Goal: Information Seeking & Learning: Find specific fact

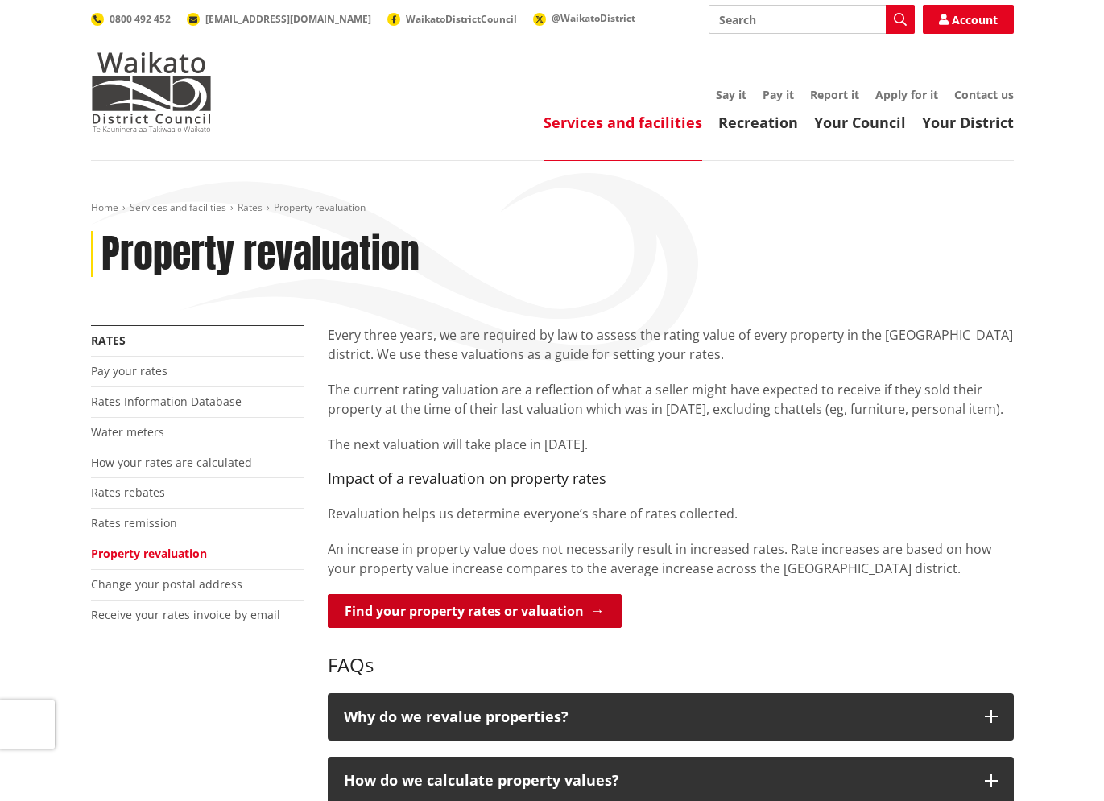
click at [557, 617] on link "Find your property rates or valuation" at bounding box center [475, 611] width 294 height 34
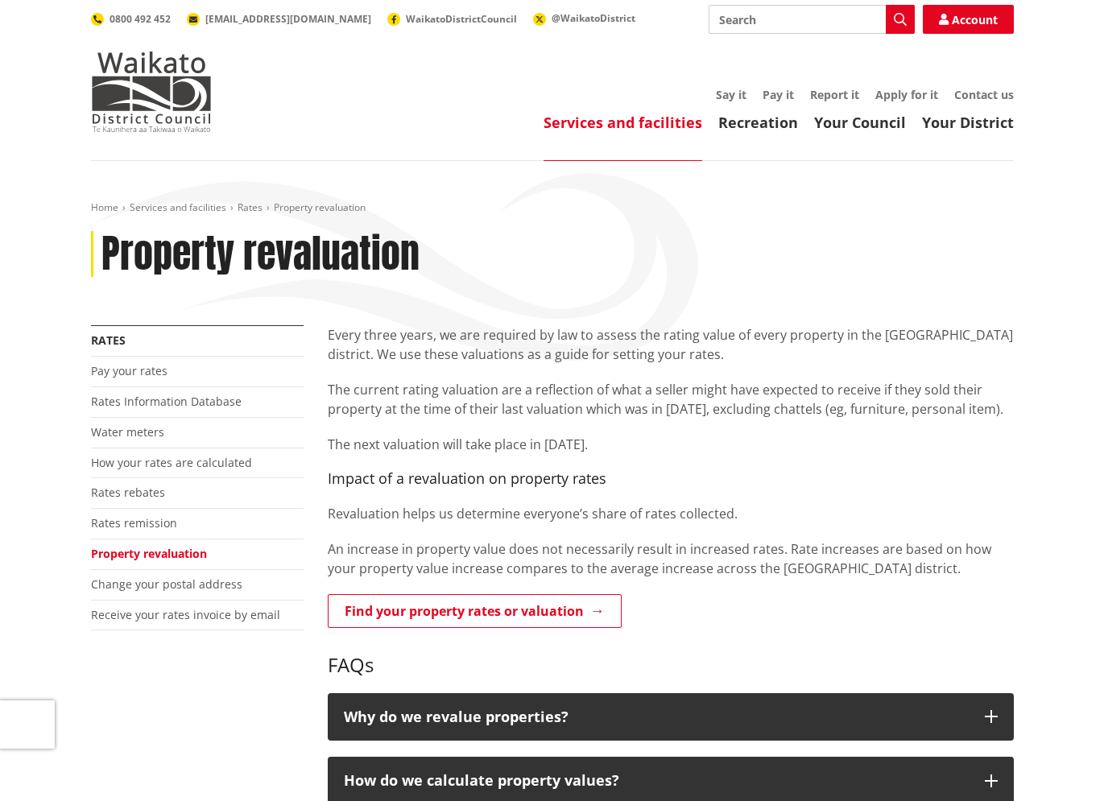
scroll to position [142, 0]
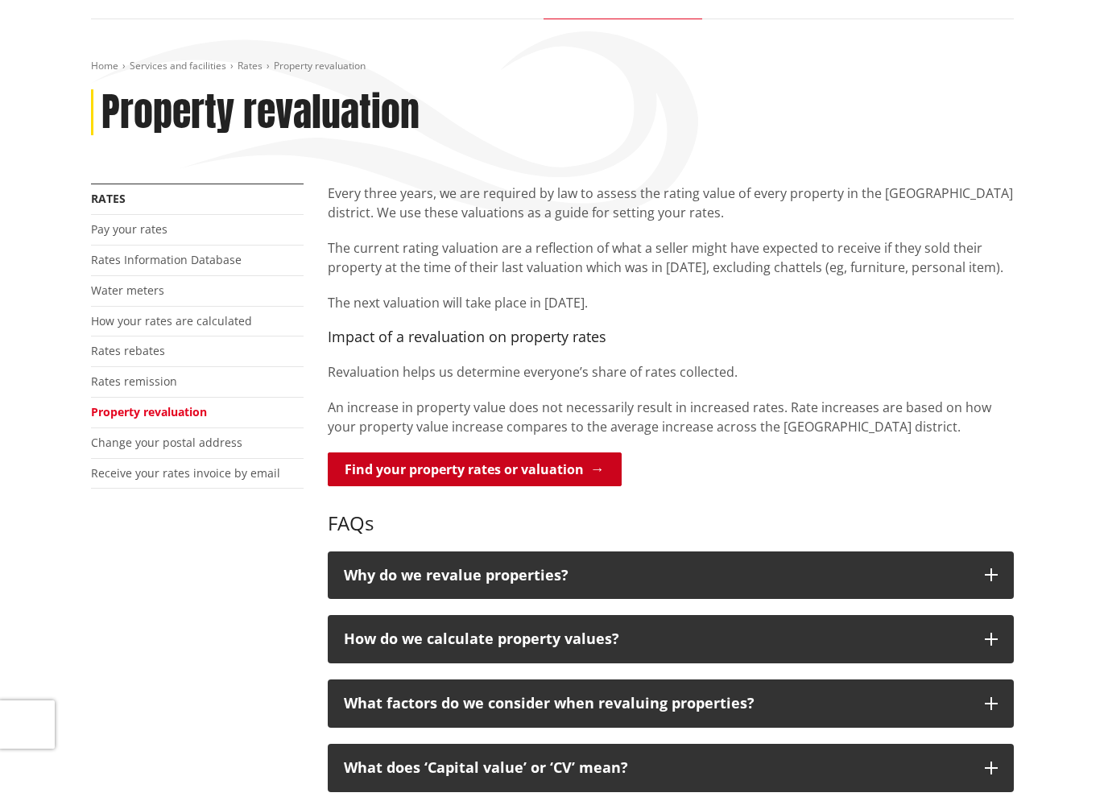
click at [556, 475] on link "Find your property rates or valuation" at bounding box center [475, 470] width 294 height 34
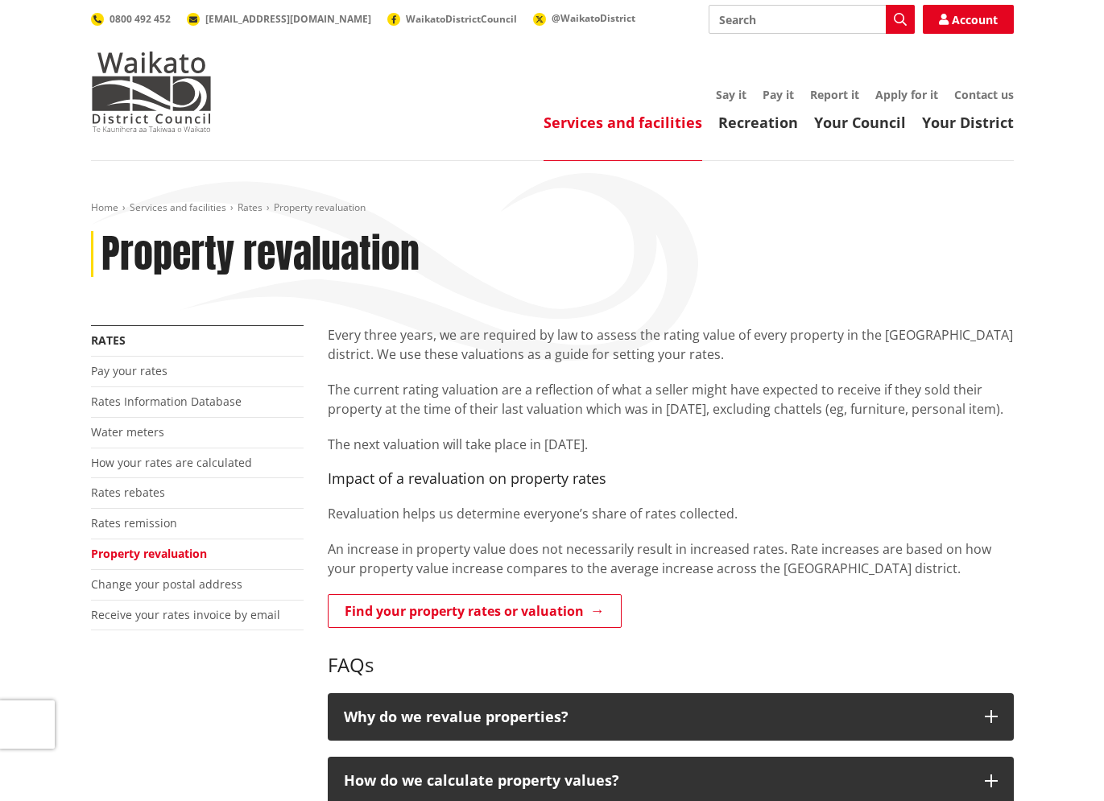
scroll to position [206, 0]
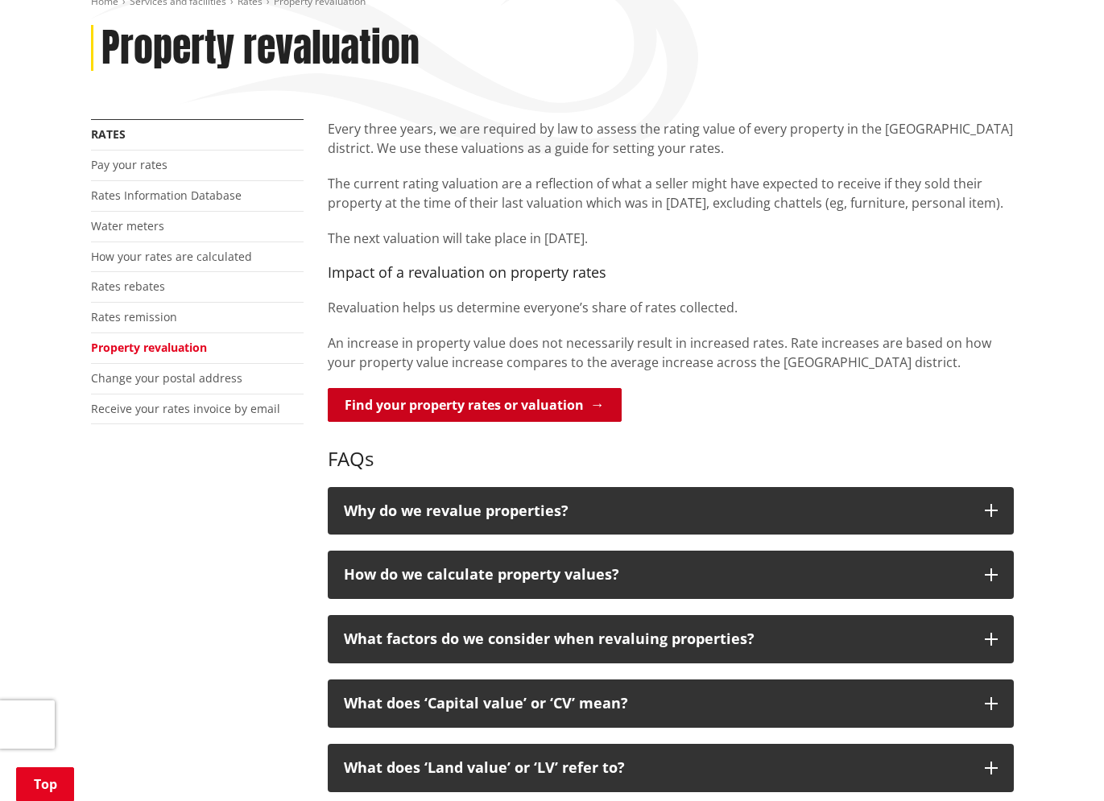
click at [589, 411] on link "Find your property rates or valuation" at bounding box center [475, 405] width 294 height 34
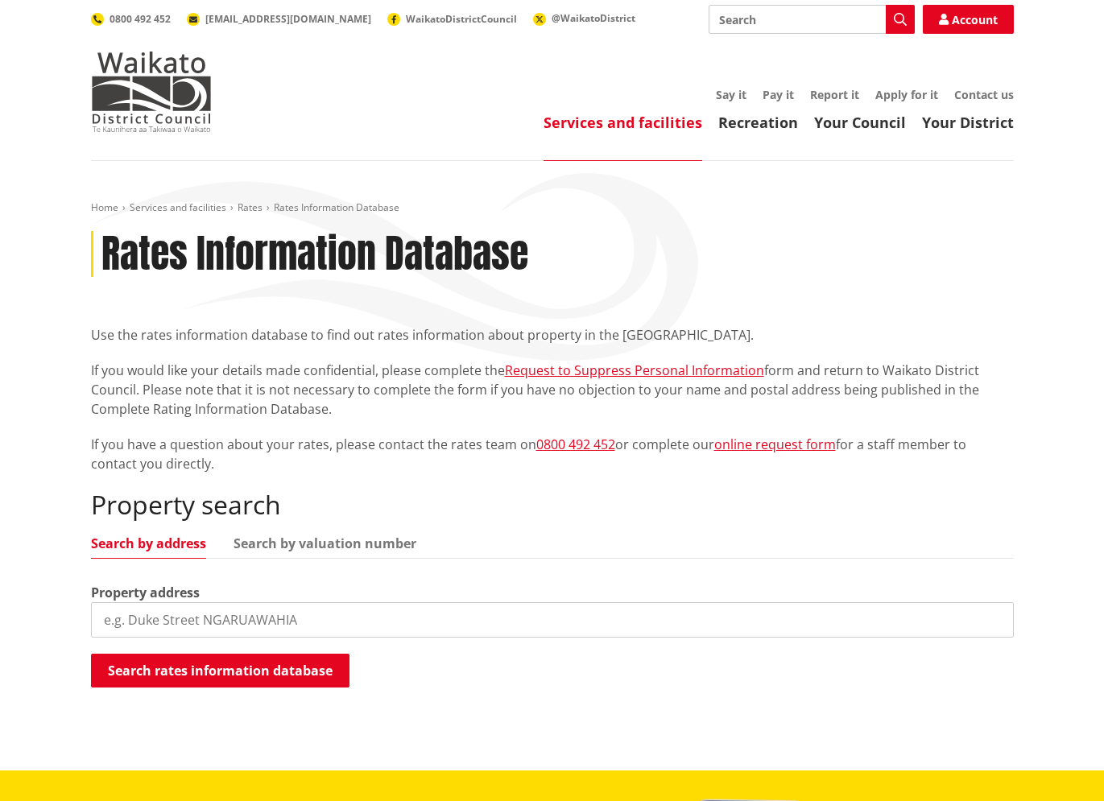
scroll to position [212, 0]
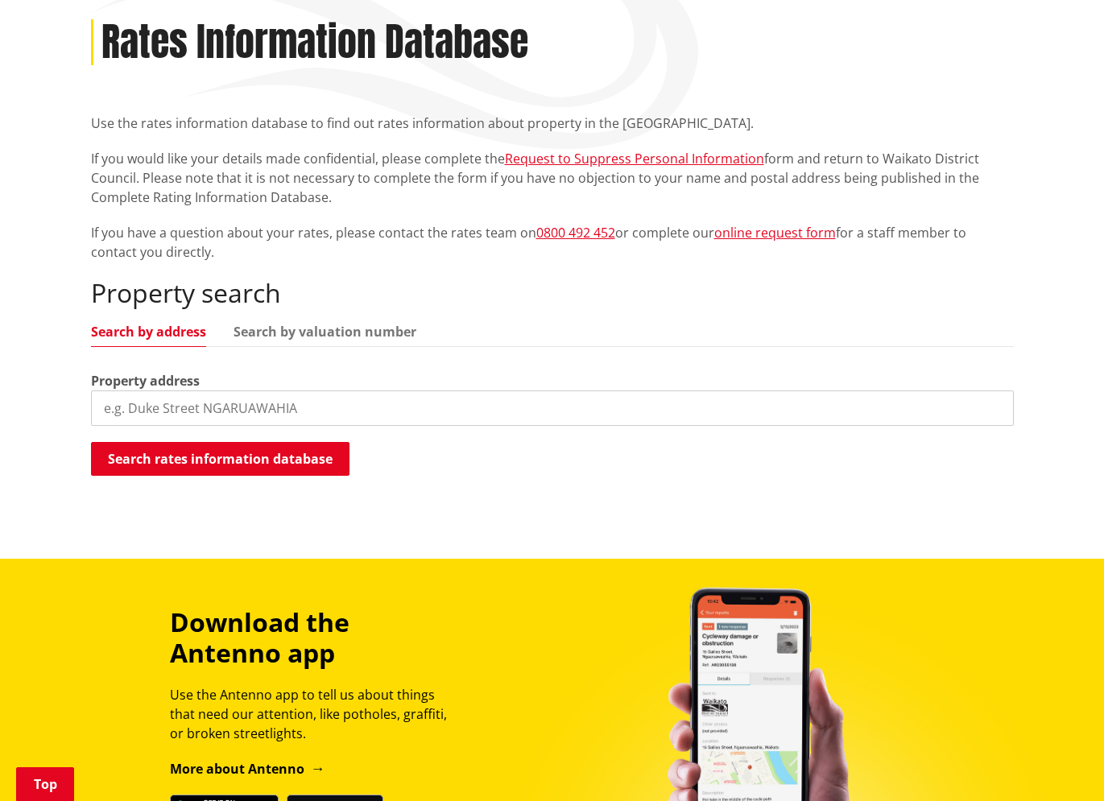
click at [431, 407] on input "search" at bounding box center [552, 408] width 923 height 35
paste input "491 Harrisville Road"
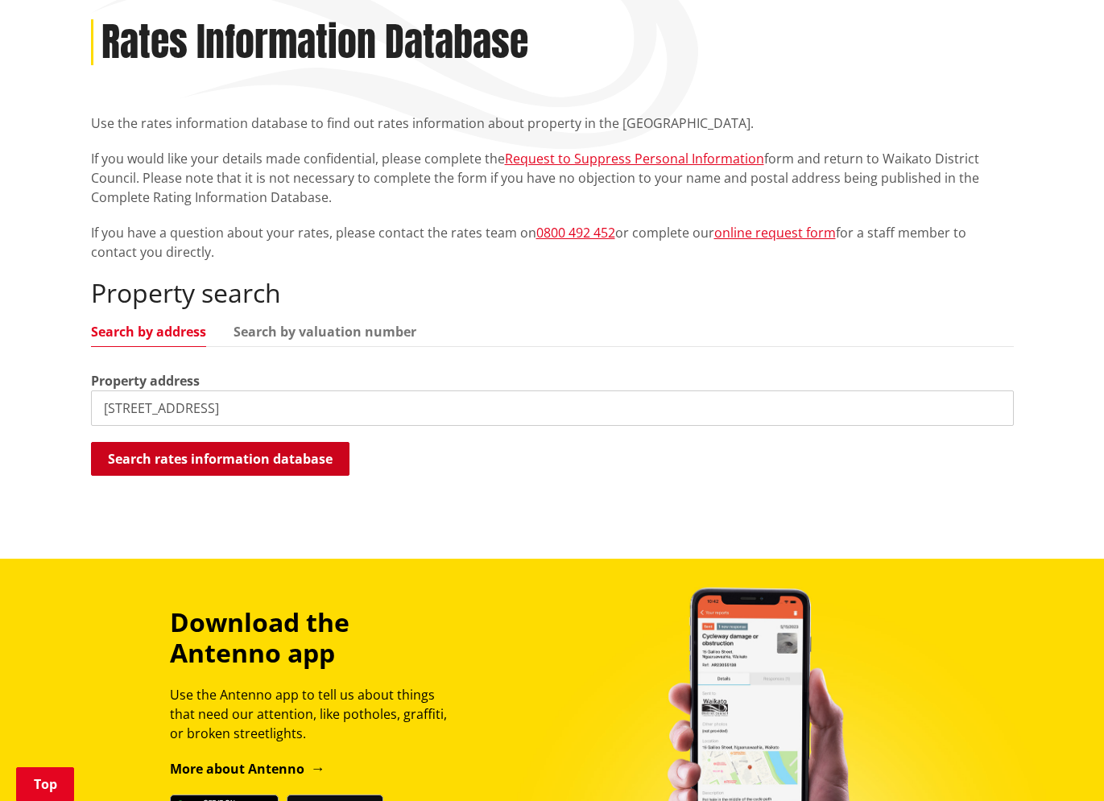
type input "491 Harrisville Road"
click at [300, 453] on button "Search rates information database" at bounding box center [220, 459] width 258 height 34
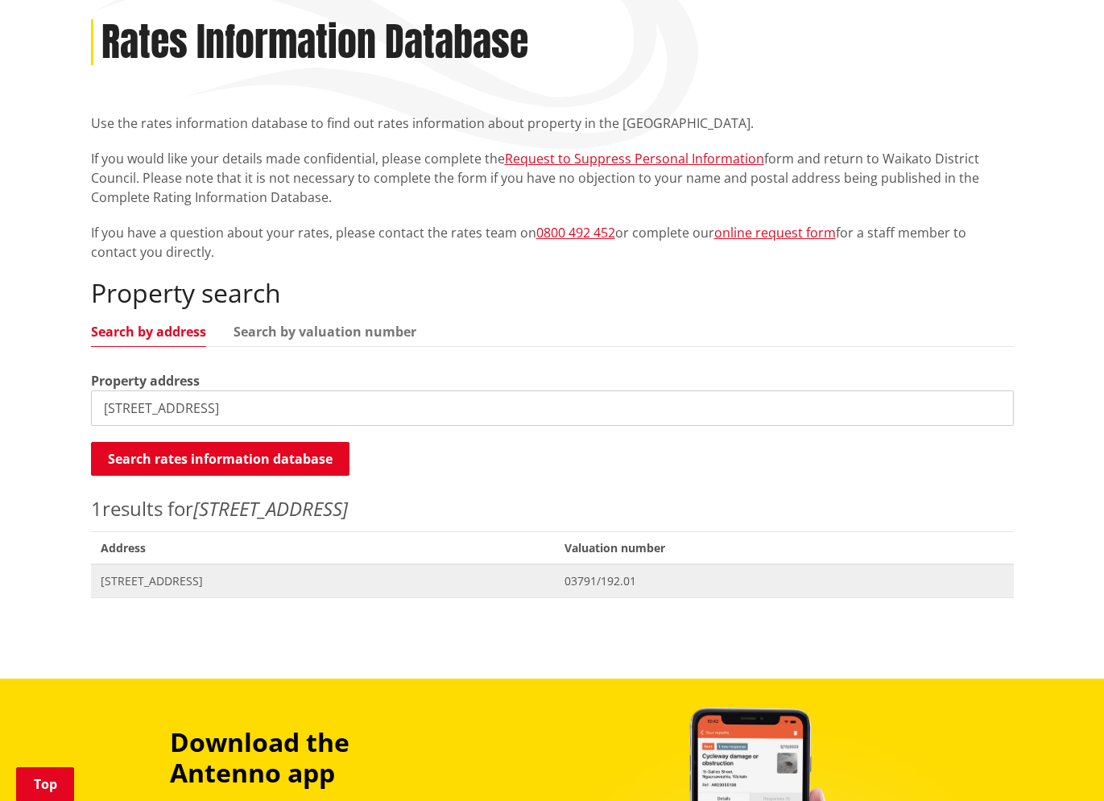
click at [207, 585] on span "[STREET_ADDRESS]" at bounding box center [323, 581] width 445 height 16
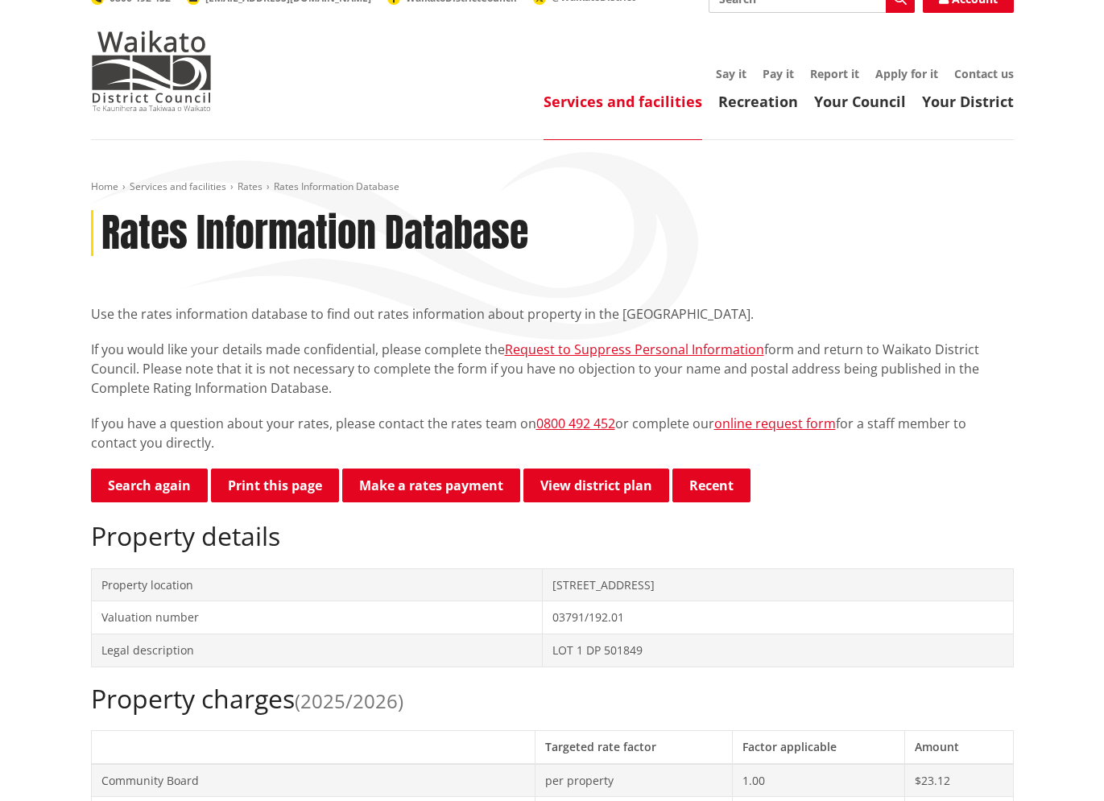
scroll to position [38, 0]
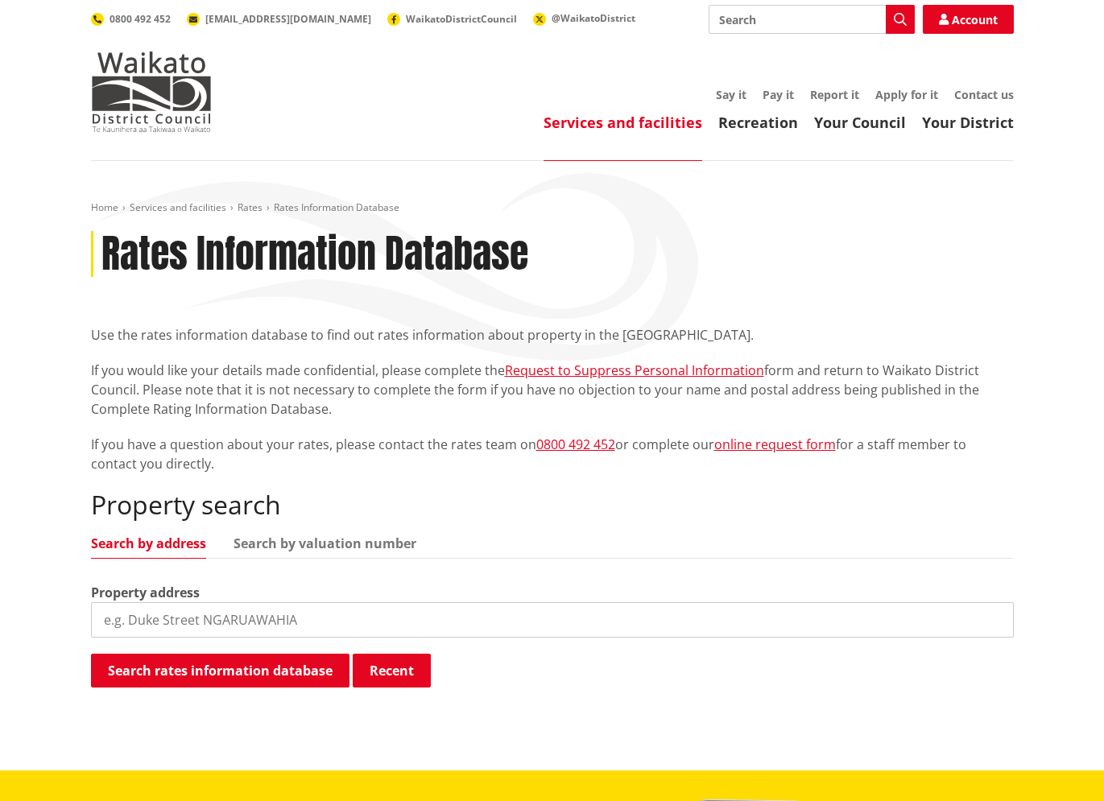
scroll to position [3, 0]
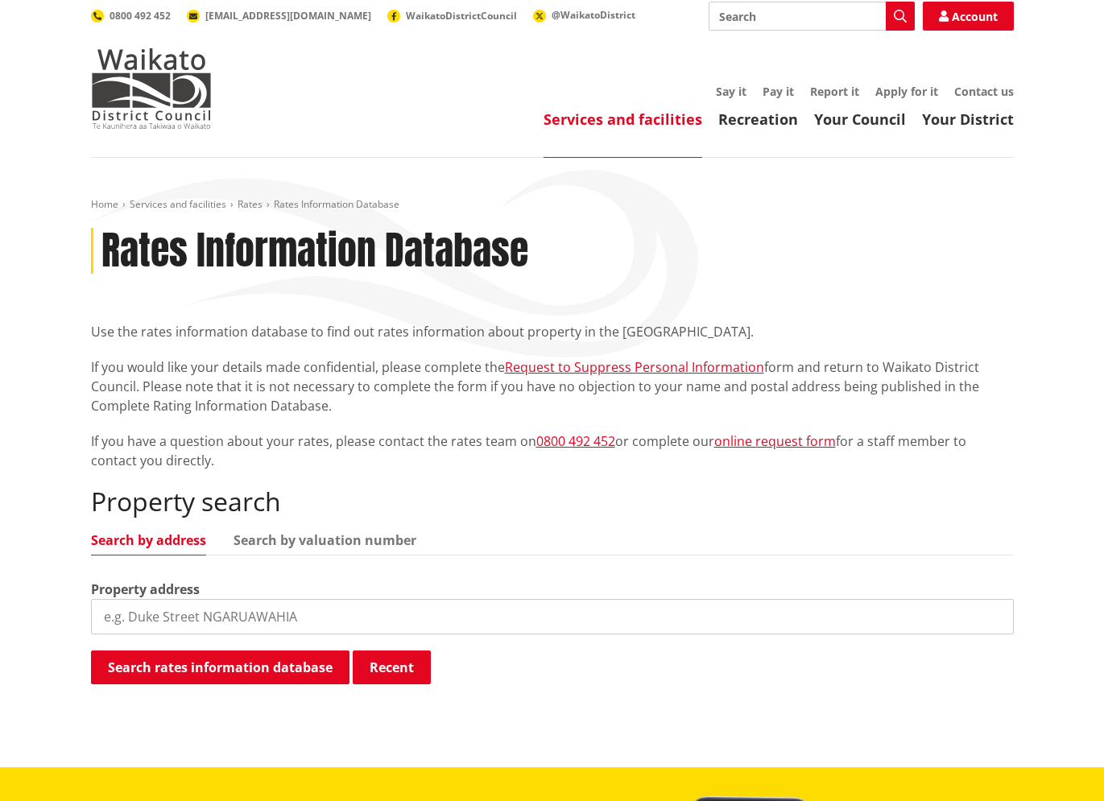
click at [420, 631] on input "search" at bounding box center [552, 616] width 923 height 35
paste input "491 Harrisville Road"
type input "491 Harrisville Road"
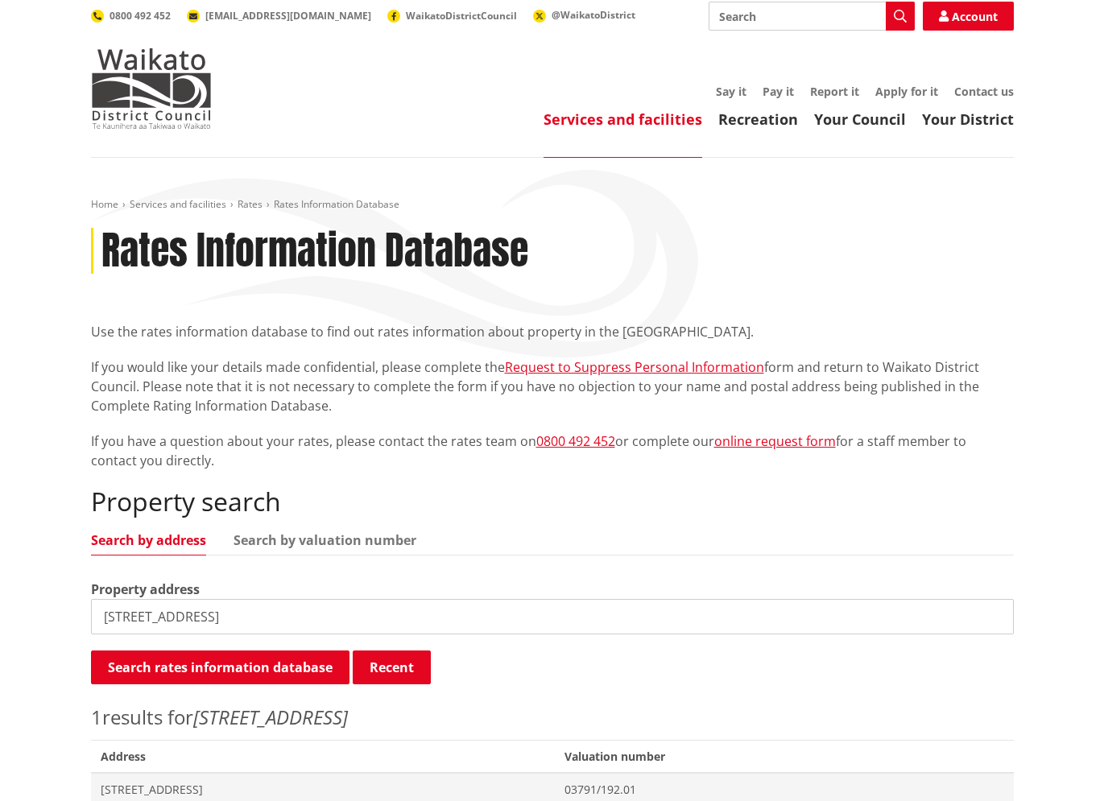
scroll to position [166, 0]
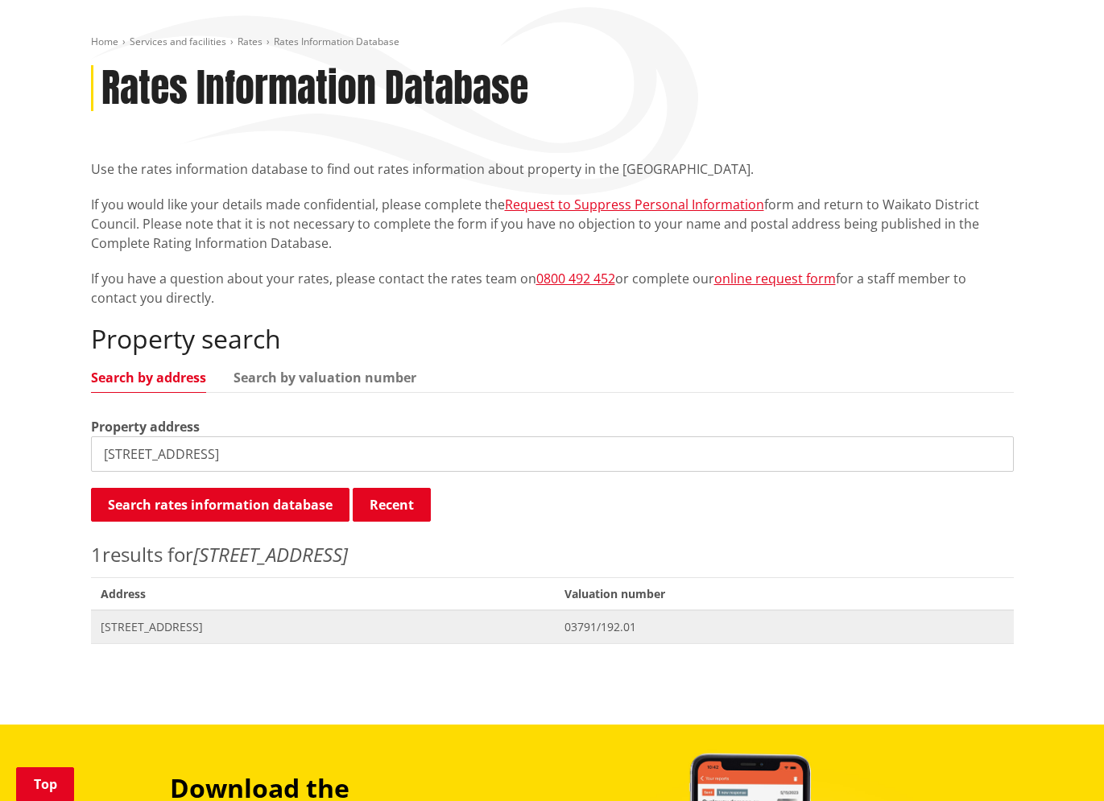
click at [210, 621] on span "491 Harrisville Road PUKEKOHE" at bounding box center [323, 627] width 445 height 16
